Goal: Task Accomplishment & Management: Manage account settings

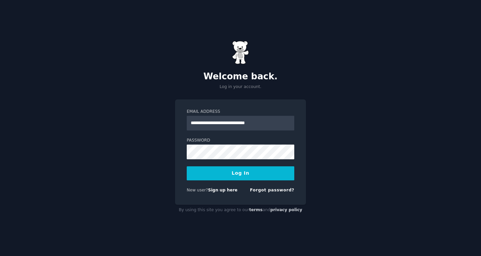
click at [243, 168] on button "Log In" at bounding box center [241, 173] width 108 height 14
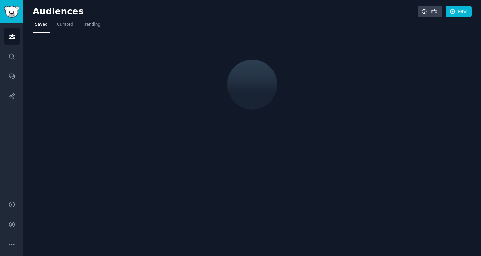
click at [243, 175] on div "Audiences Info New Saved Curated Trending" at bounding box center [252, 128] width 458 height 256
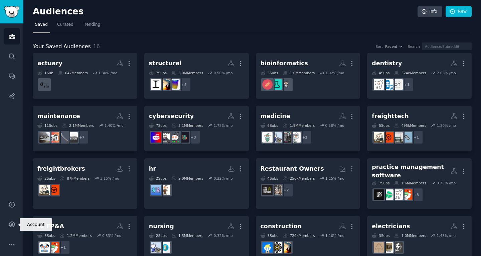
click at [15, 232] on div "Help Account More" at bounding box center [11, 223] width 23 height 63
click at [14, 230] on link "Account" at bounding box center [12, 224] width 16 height 16
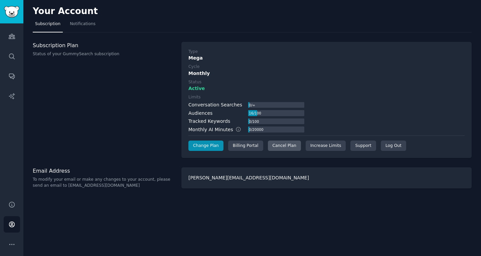
click at [280, 144] on div "Cancel Plan" at bounding box center [284, 145] width 33 height 11
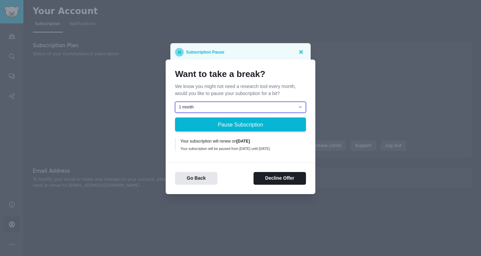
click at [248, 102] on select "1 month 2 months 3 months Choose a custom date to resume" at bounding box center [240, 107] width 131 height 11
click at [272, 93] on p "We know you might not need a research tool every month, would you like to pause…" at bounding box center [240, 90] width 131 height 14
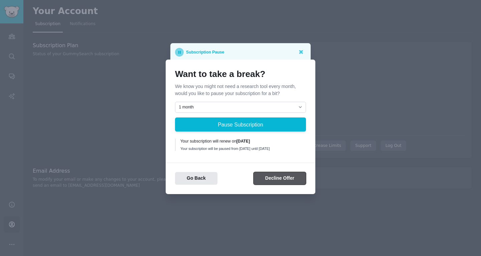
click at [262, 181] on button "Decline Offer" at bounding box center [280, 178] width 52 height 13
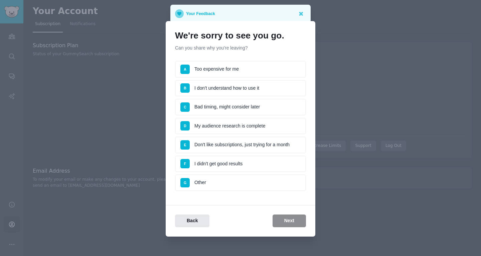
click at [224, 186] on li "G Other" at bounding box center [240, 182] width 131 height 17
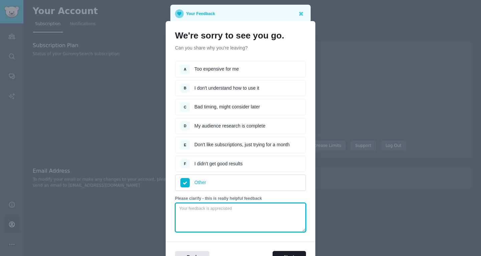
click at [217, 217] on textarea at bounding box center [240, 217] width 131 height 29
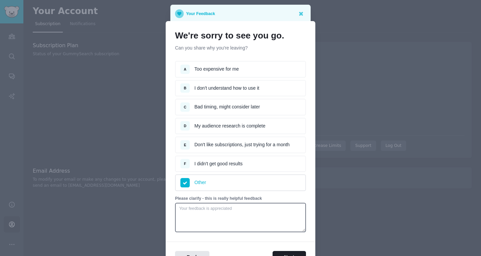
click at [248, 128] on li "D My audience research is complete" at bounding box center [240, 126] width 131 height 17
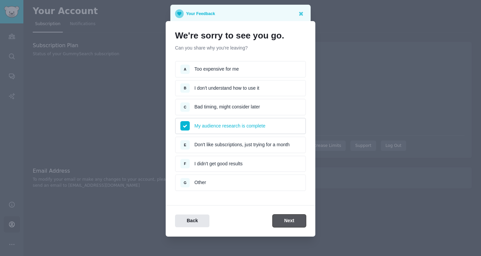
click at [288, 224] on button "Next" at bounding box center [289, 220] width 33 height 13
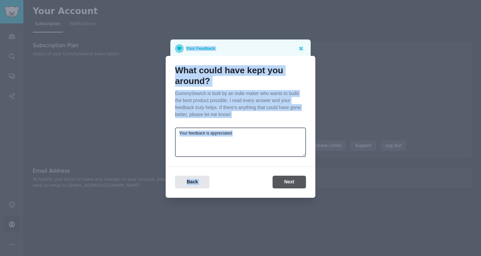
drag, startPoint x: 288, startPoint y: 224, endPoint x: 284, endPoint y: 180, distance: 44.3
click at [284, 180] on div "Your Feedback What could have kept you around? GummySearch is built by an indie…" at bounding box center [240, 128] width 481 height 256
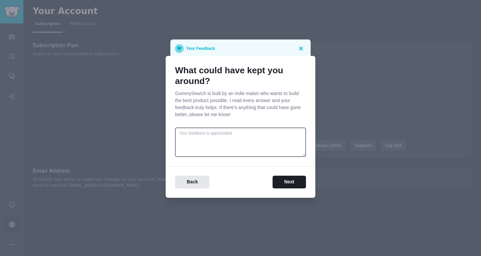
click at [298, 174] on div "Back Next" at bounding box center [241, 177] width 150 height 22
click at [291, 182] on button "Next" at bounding box center [289, 181] width 33 height 13
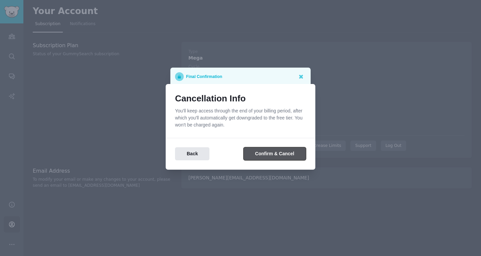
click at [282, 154] on button "Confirm & Cancel" at bounding box center [275, 153] width 62 height 13
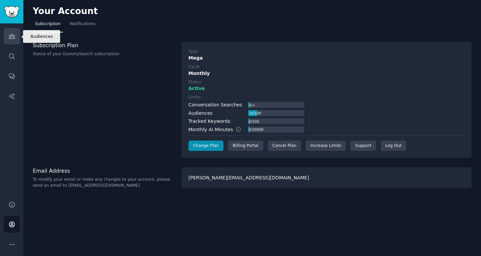
click at [17, 35] on link "Audiences" at bounding box center [12, 36] width 16 height 16
